Goal: Task Accomplishment & Management: Manage account settings

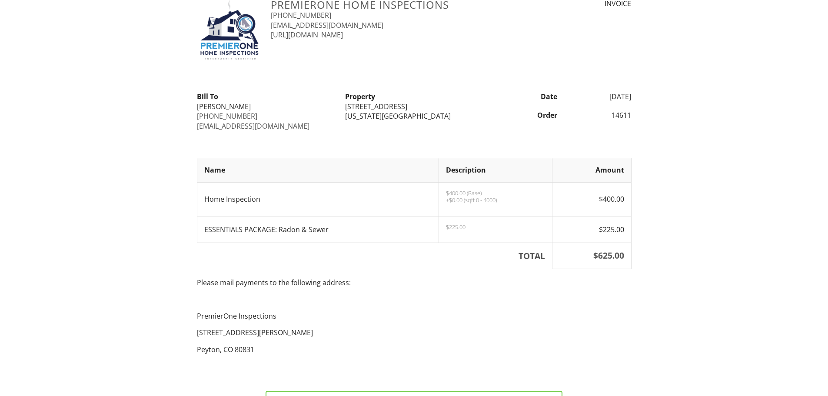
scroll to position [43, 0]
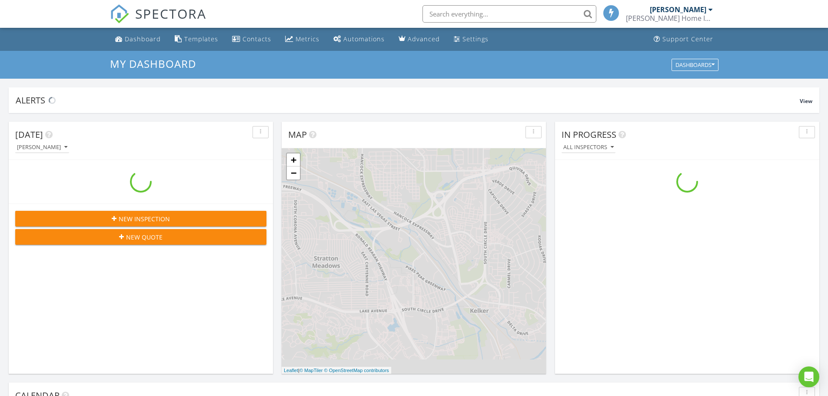
scroll to position [804, 841]
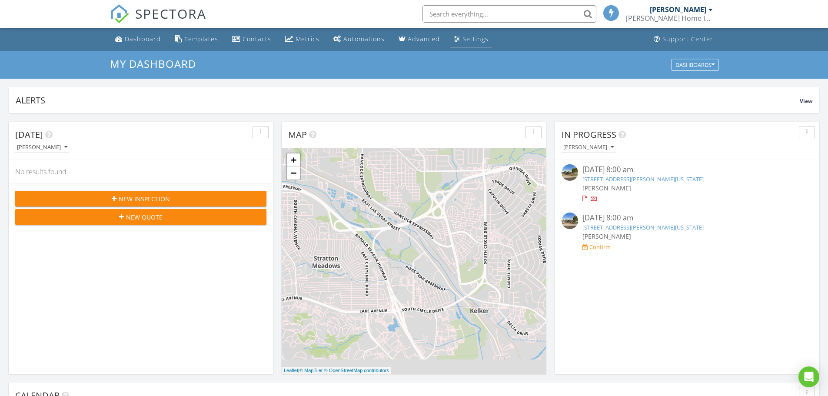
click at [472, 39] on div "Settings" at bounding box center [475, 39] width 26 height 8
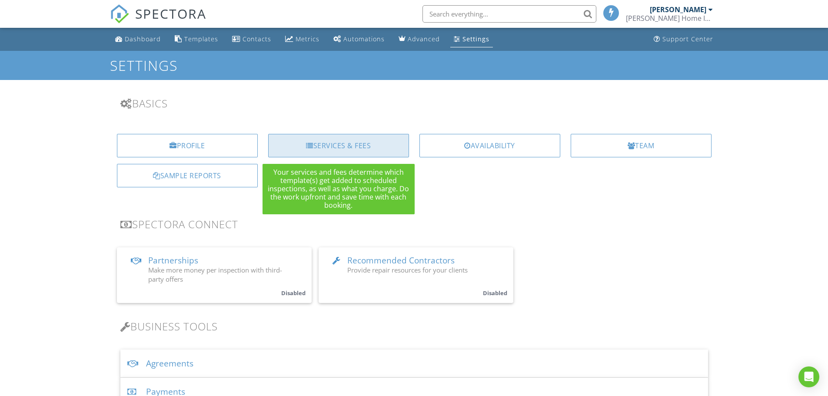
click at [335, 141] on div "Services & Fees" at bounding box center [338, 145] width 141 height 23
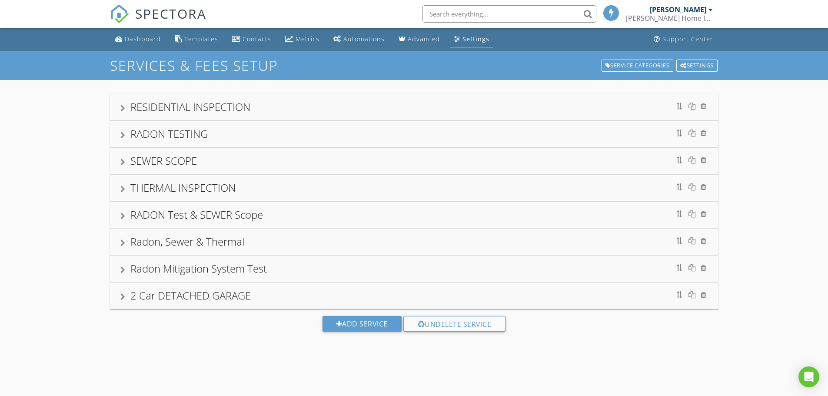
click at [215, 107] on div "RESIDENTIAL INSPECTION" at bounding box center [190, 107] width 120 height 14
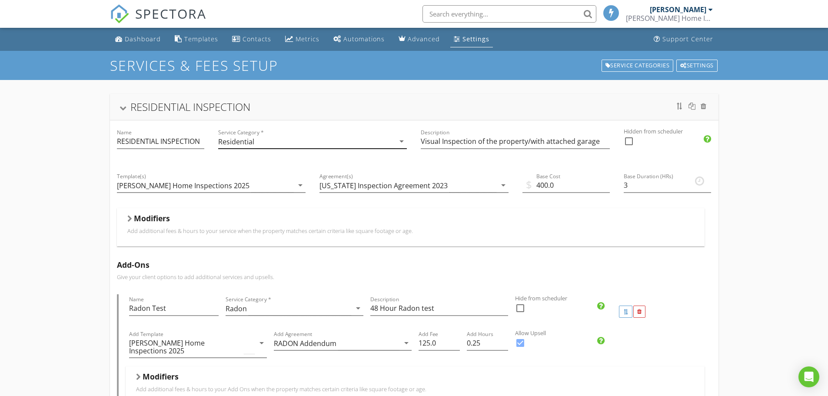
click at [399, 141] on icon "arrow_drop_down" at bounding box center [401, 141] width 10 height 10
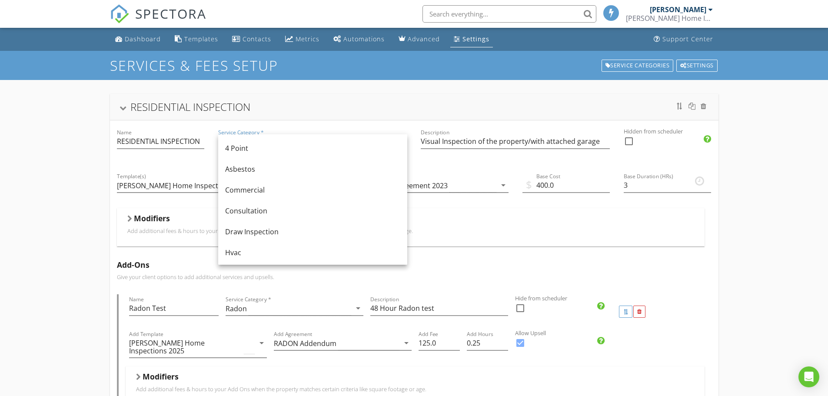
click at [121, 156] on div at bounding box center [160, 154] width 87 height 5
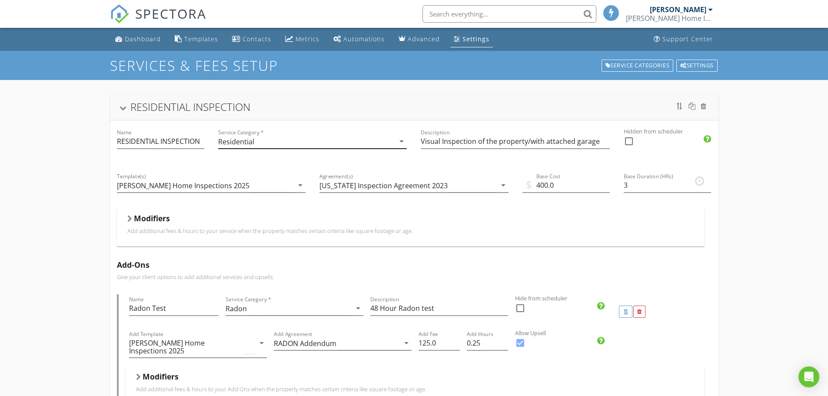
click at [401, 142] on icon "arrow_drop_down" at bounding box center [401, 141] width 10 height 10
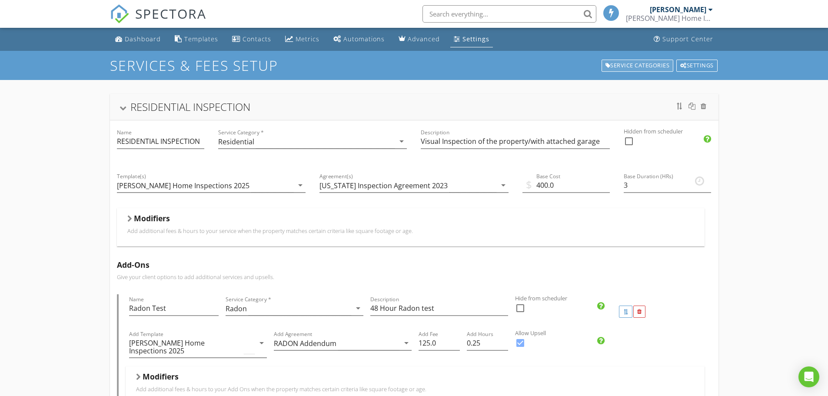
click at [621, 65] on div "Service Categories" at bounding box center [637, 66] width 72 height 12
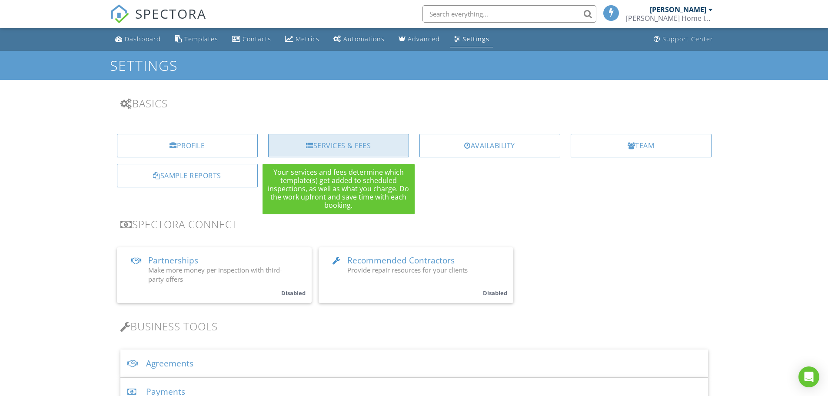
click at [308, 145] on div at bounding box center [309, 145] width 7 height 7
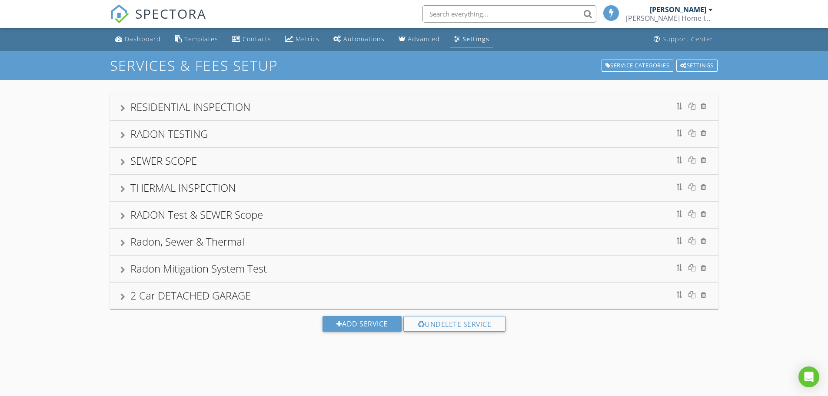
click at [122, 106] on div at bounding box center [122, 108] width 5 height 7
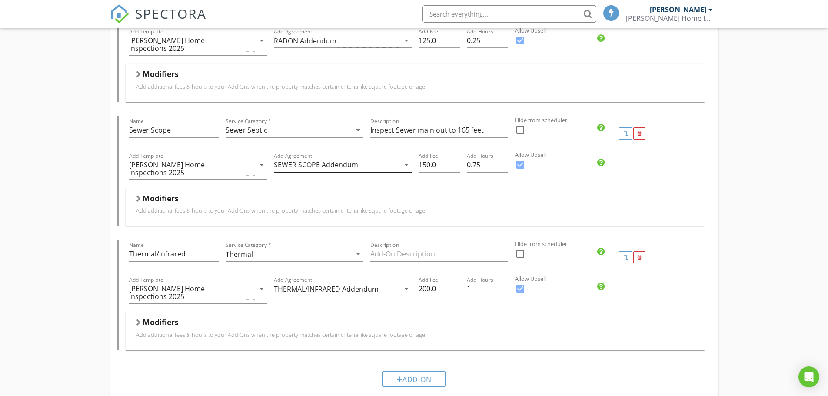
scroll to position [348, 0]
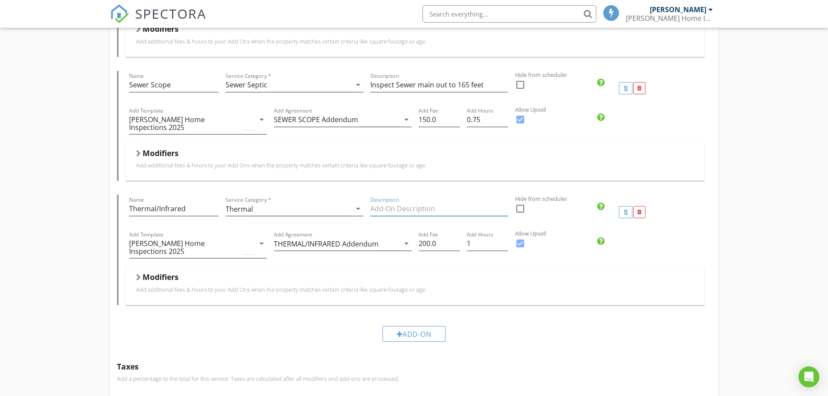
click at [374, 202] on input "Description" at bounding box center [439, 209] width 138 height 14
type input "T"
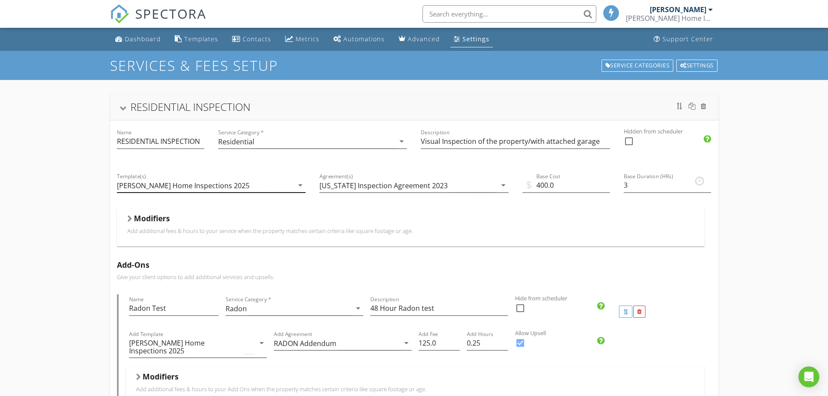
scroll to position [130, 0]
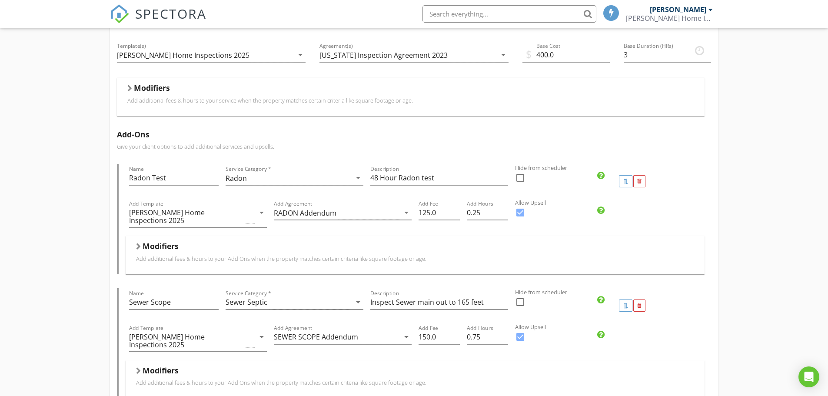
type input "Full Thermal Image Inspection"
click at [128, 86] on div at bounding box center [129, 88] width 5 height 7
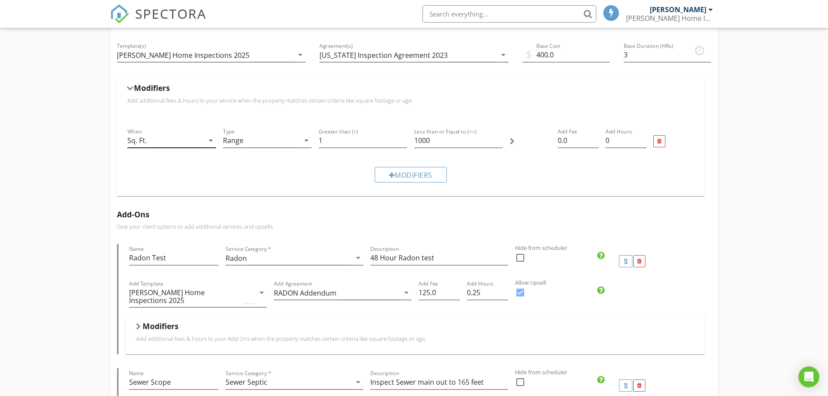
click at [209, 141] on icon "arrow_drop_down" at bounding box center [211, 140] width 10 height 10
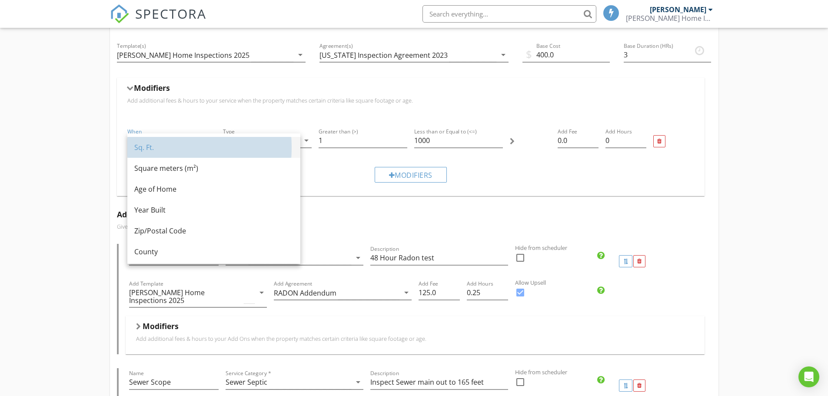
click at [138, 151] on div "Sq. Ft." at bounding box center [213, 147] width 159 height 10
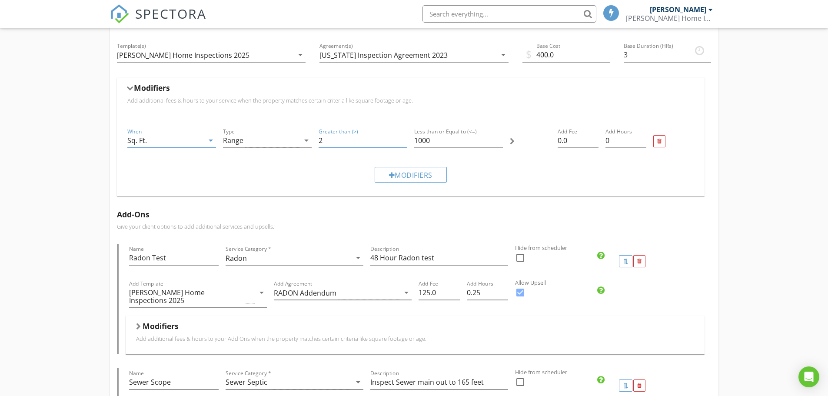
type input "2"
click at [402, 138] on input "2" at bounding box center [363, 140] width 89 height 14
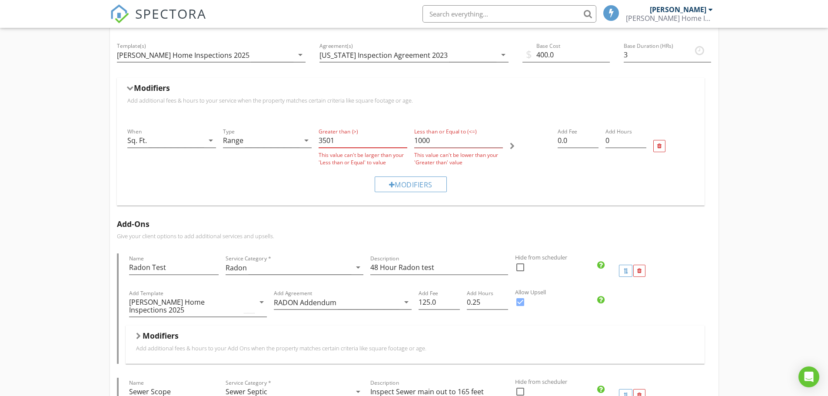
type input "3501"
click at [416, 138] on input "1000" at bounding box center [458, 140] width 89 height 14
click at [430, 137] on input "1000" at bounding box center [458, 140] width 89 height 14
type input "1"
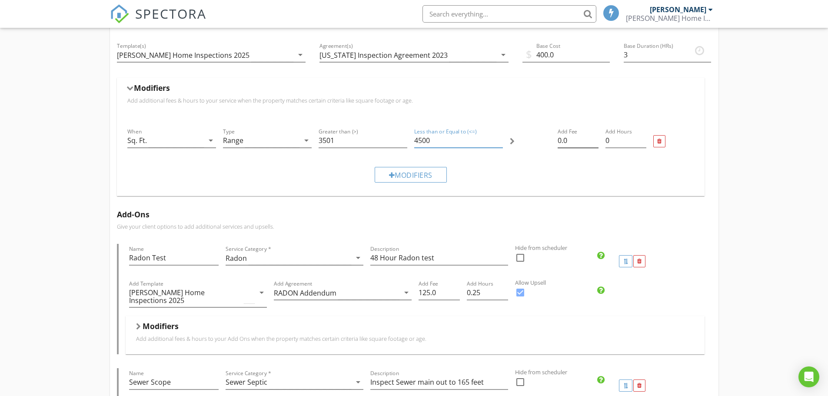
type input "4500"
click at [561, 138] on input "0.0" at bounding box center [578, 140] width 41 height 14
type input "50.0"
click at [643, 137] on input "0.25" at bounding box center [625, 140] width 41 height 14
type input "0.5"
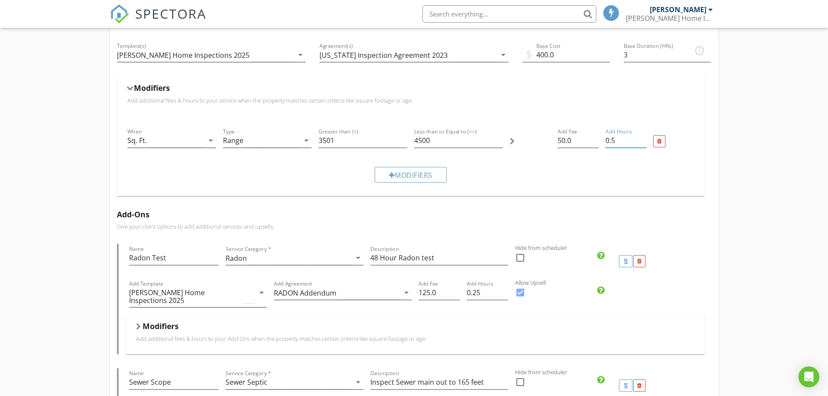
click at [642, 138] on input "0.5" at bounding box center [625, 140] width 41 height 14
click at [389, 173] on div at bounding box center [392, 175] width 6 height 7
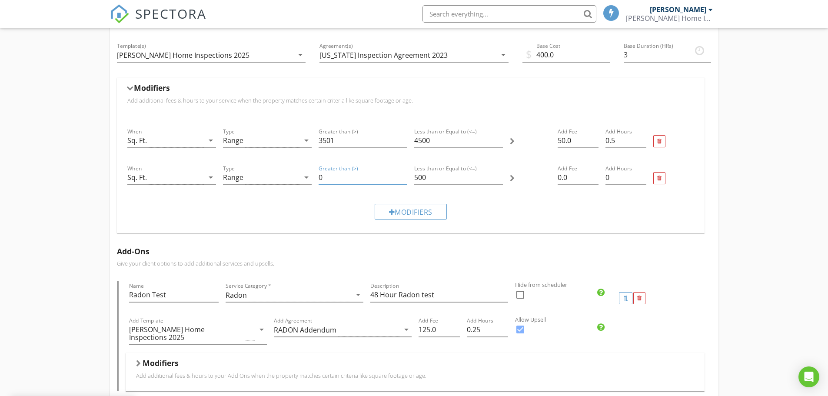
click at [320, 175] on input "0" at bounding box center [363, 177] width 89 height 14
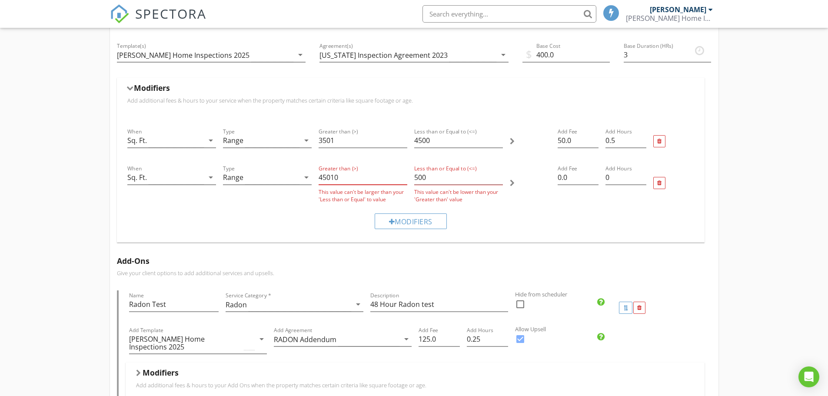
type input "45010"
click at [414, 176] on input "500" at bounding box center [458, 177] width 89 height 14
type input "5500"
click at [339, 177] on input "45010" at bounding box center [363, 177] width 89 height 14
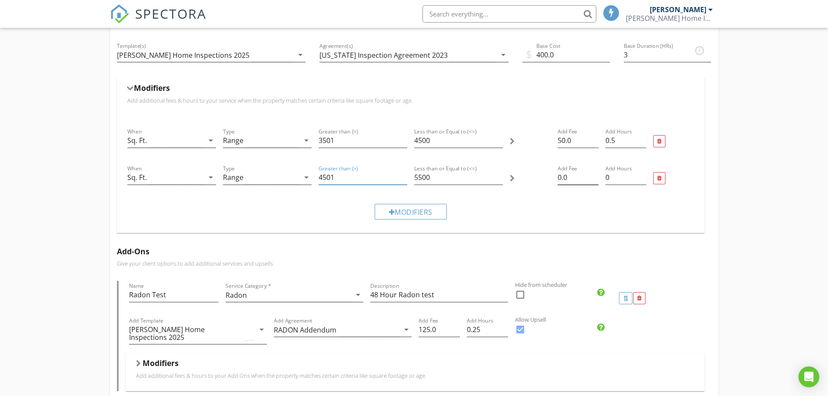
type input "4501"
click at [560, 176] on input "0.0" at bounding box center [578, 177] width 41 height 14
click at [558, 176] on input "0.0" at bounding box center [578, 177] width 41 height 14
type input "50.0"
click at [644, 136] on input "0.75" at bounding box center [625, 140] width 41 height 14
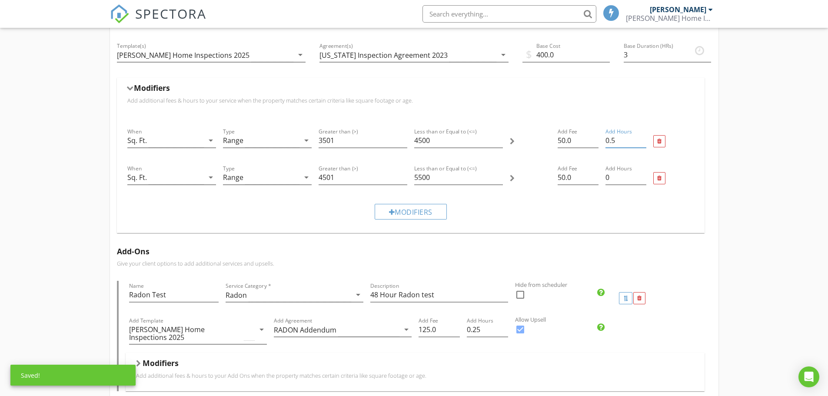
click at [641, 143] on input "0.5" at bounding box center [625, 140] width 41 height 14
type input "0.25"
click at [641, 143] on input "0.25" at bounding box center [625, 140] width 41 height 14
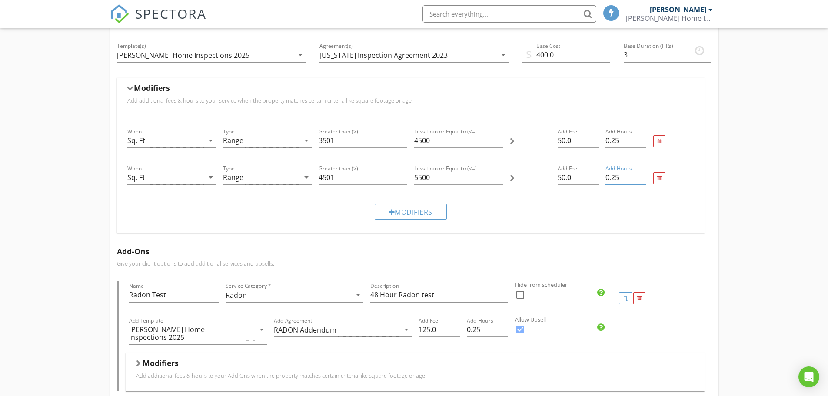
type input "0.25"
click at [642, 175] on input "0.25" at bounding box center [625, 177] width 41 height 14
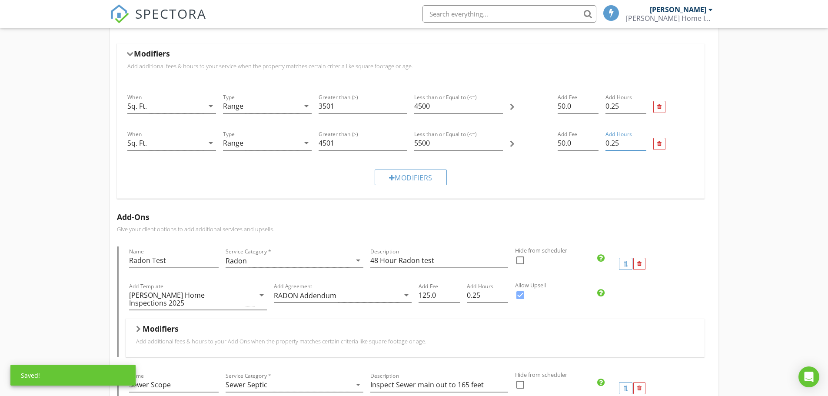
scroll to position [217, 0]
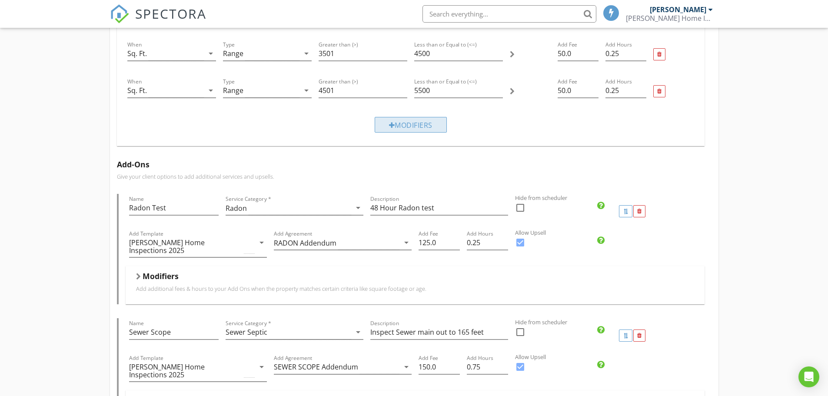
click at [390, 123] on div at bounding box center [392, 125] width 6 height 7
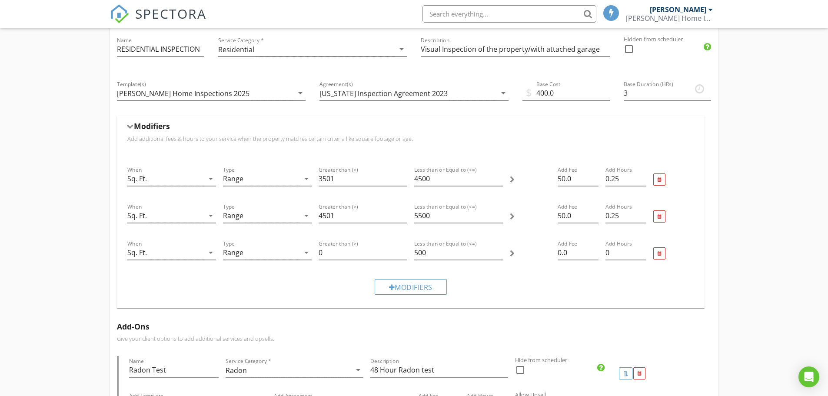
scroll to position [87, 0]
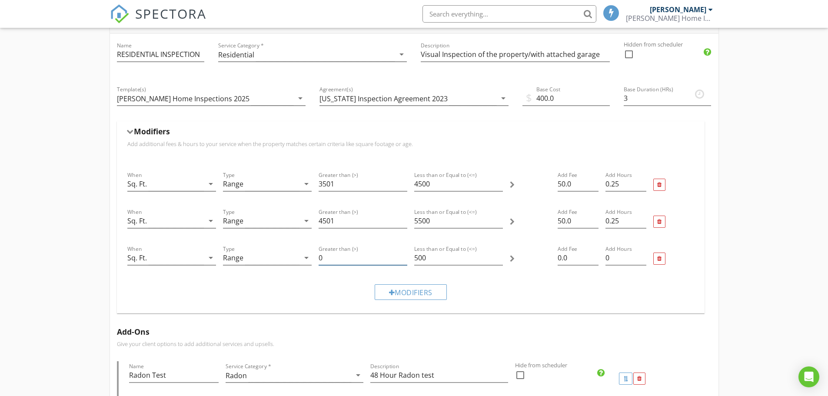
click at [320, 256] on input "0" at bounding box center [363, 258] width 89 height 14
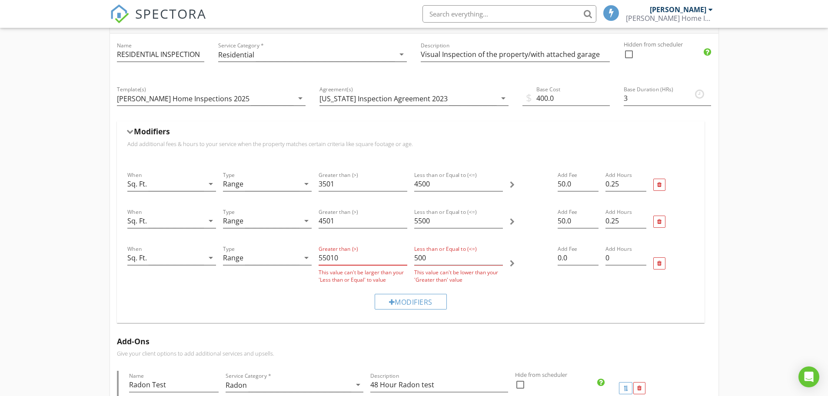
click at [341, 256] on input "55010" at bounding box center [363, 258] width 89 height 14
type input "5501"
click at [417, 259] on input "500" at bounding box center [458, 258] width 89 height 14
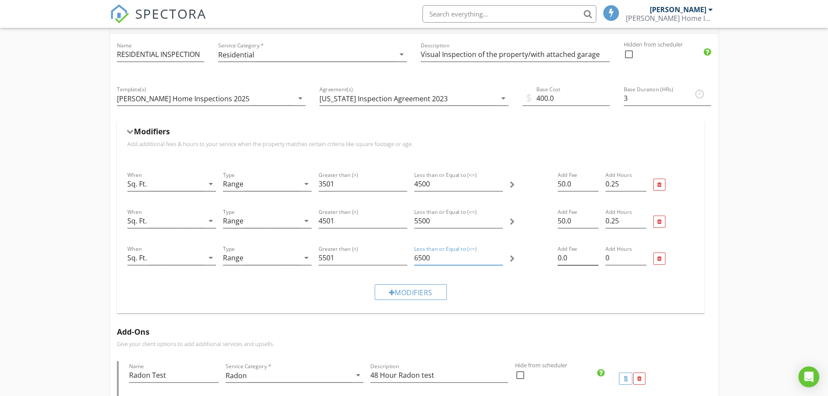
type input "6500"
drag, startPoint x: 558, startPoint y: 258, endPoint x: 558, endPoint y: 252, distance: 6.5
click at [558, 258] on input "0.0" at bounding box center [578, 258] width 41 height 14
type input "50.0"
type input "0.25"
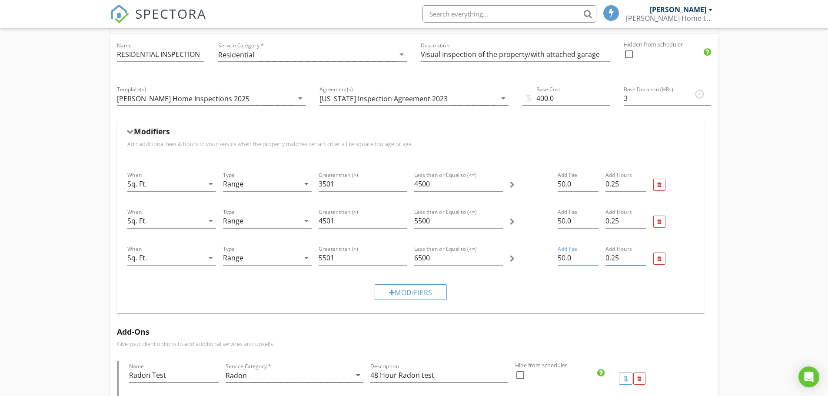
click at [644, 256] on input "0.25" at bounding box center [625, 258] width 41 height 14
